Goal: Information Seeking & Learning: Learn about a topic

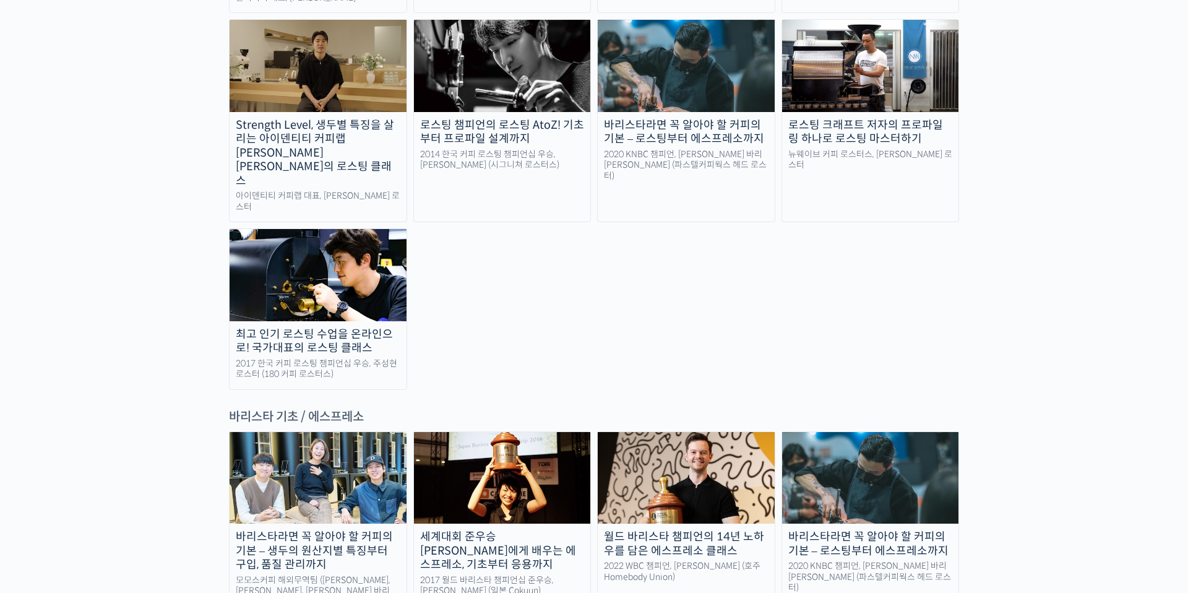
scroll to position [1509, 0]
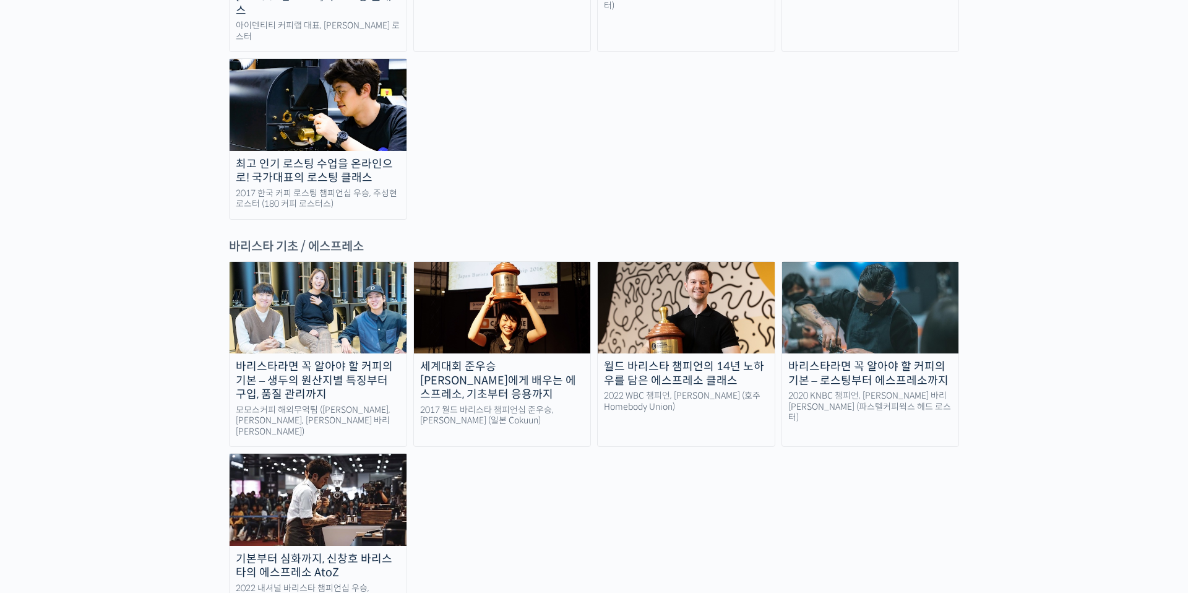
click at [680, 328] on link "월드 바리스타 챔피언의 14년 노하우를 담은 에스프레소 클래스 2022 WBC 챔피언, 앤서니 더글라스 (호주 Homebody Union)" at bounding box center [686, 354] width 178 height 186
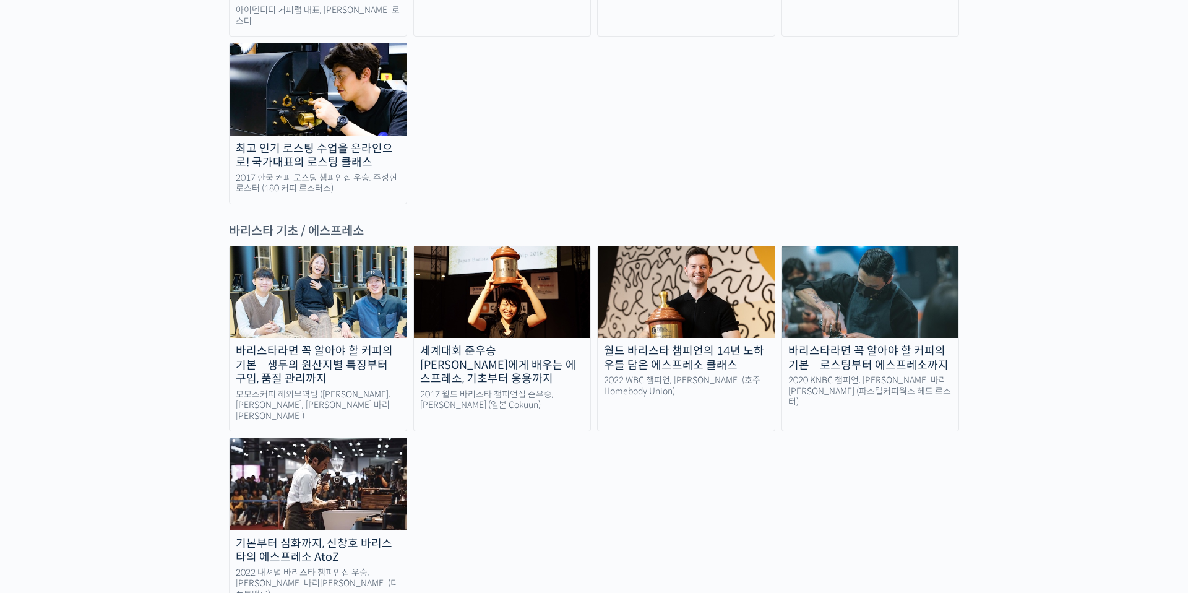
scroll to position [1525, 0]
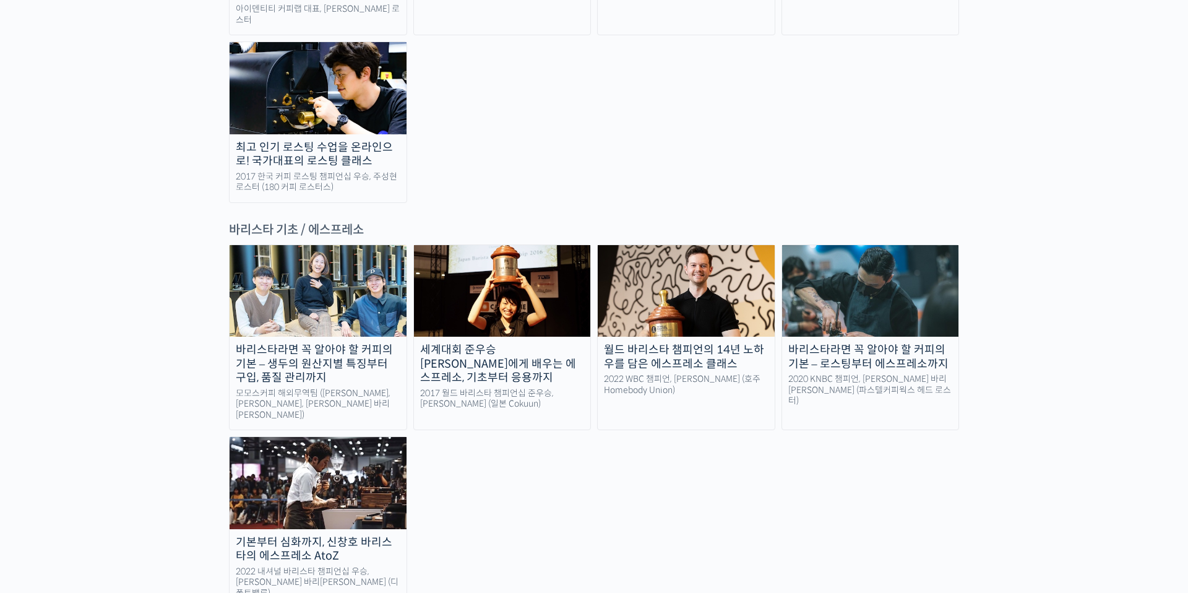
click at [507, 343] on div "세계대회 준우승 미키 스즈키에게 배우는 에스프레소, 기초부터 응용까지" at bounding box center [502, 364] width 177 height 42
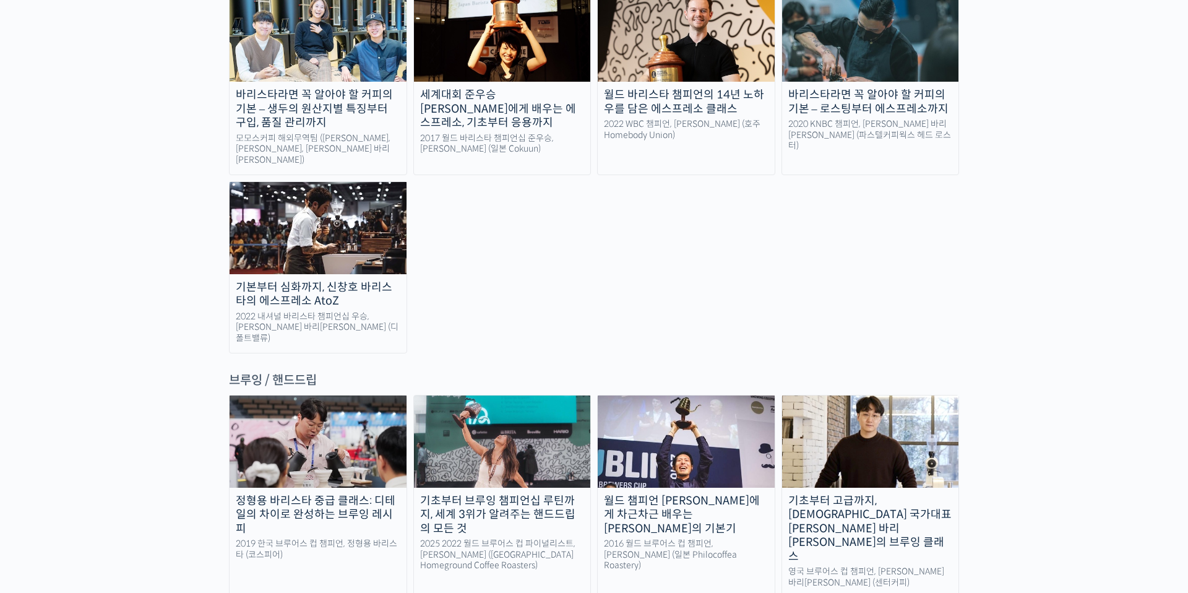
scroll to position [1806, 0]
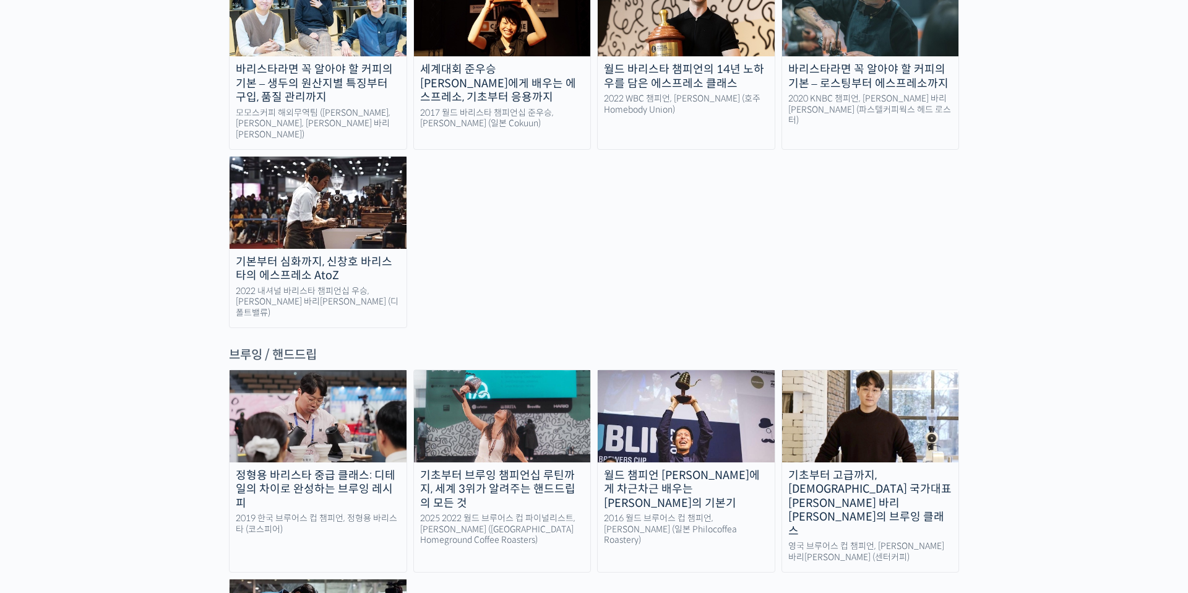
click at [537, 468] on div "기초부터 브루잉 챔피언십 루틴까지, 세계 3위가 알려주는 핸드드립의 모든 것" at bounding box center [502, 489] width 177 height 42
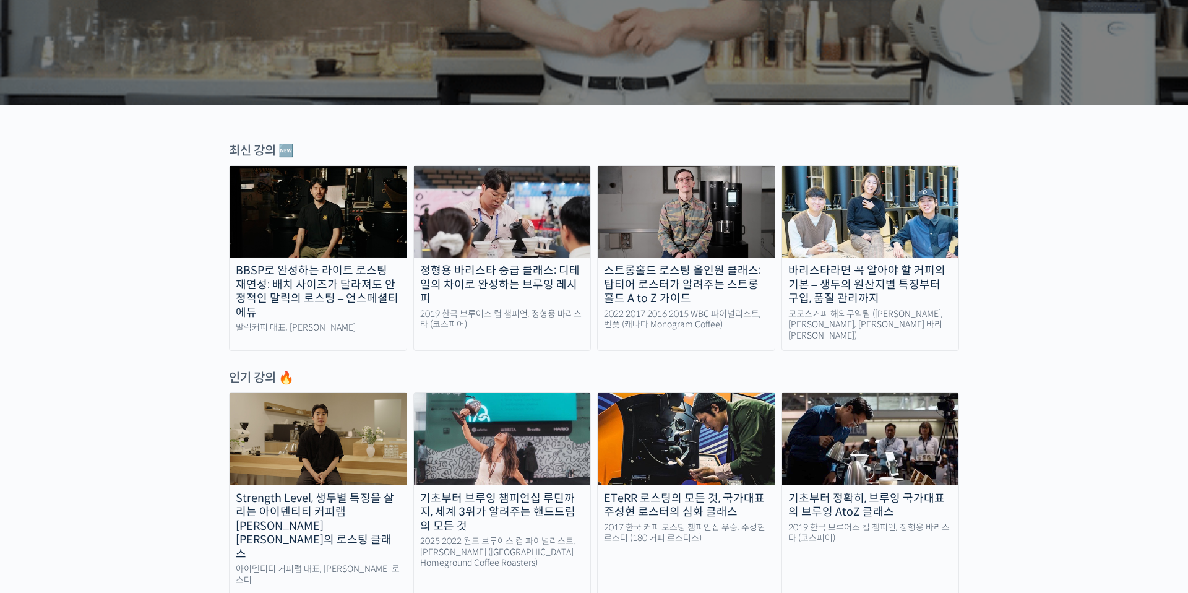
scroll to position [318, 0]
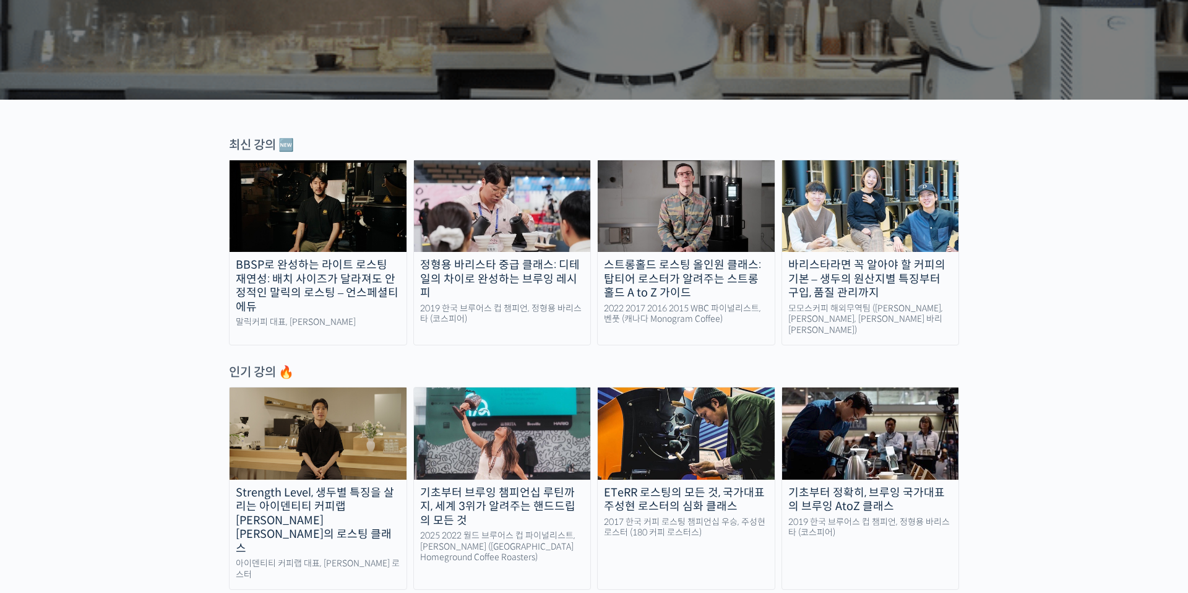
click at [658, 286] on div "스트롱홀드 로스팅 올인원 클래스: 탑티어 로스터가 알려주는 스트롱홀드 A to Z 가이드" at bounding box center [686, 279] width 177 height 42
